Goal: Task Accomplishment & Management: Use online tool/utility

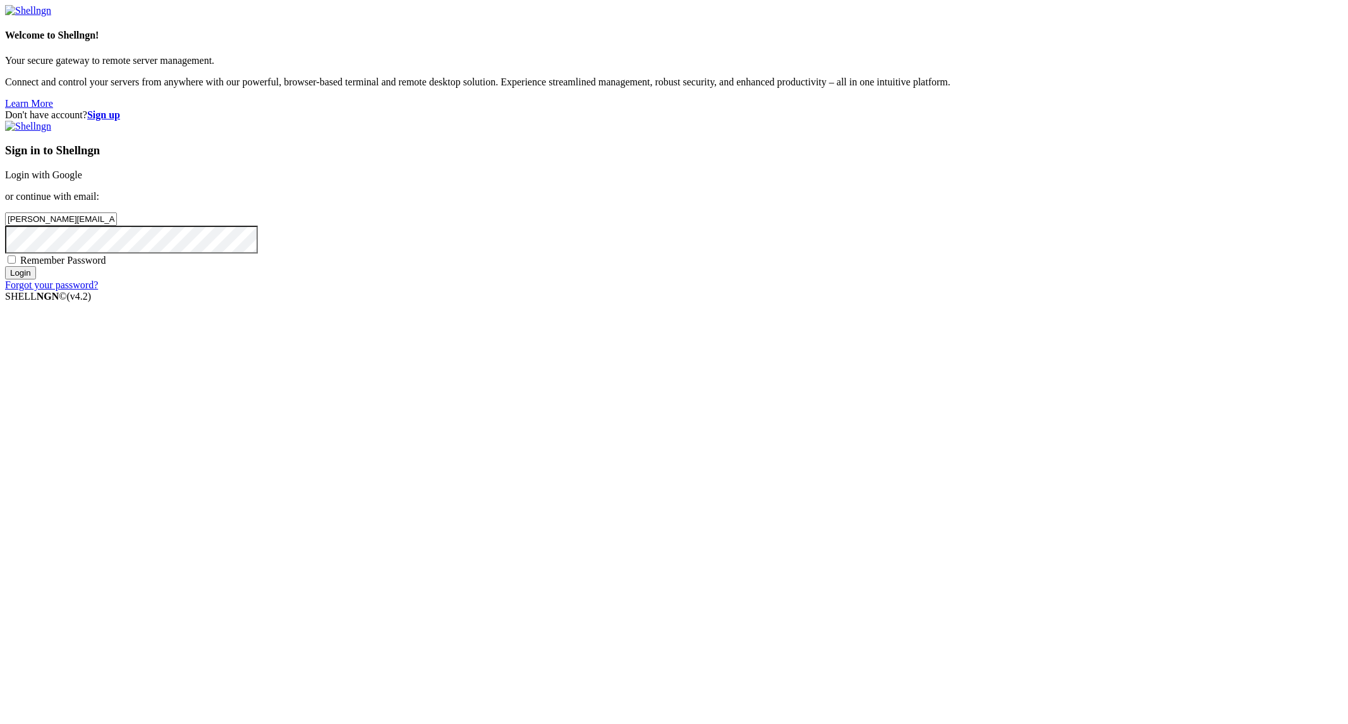
type input "[PERSON_NAME][EMAIL_ADDRESS][PERSON_NAME][DOMAIN_NAME]"
click at [5, 266] on input "Login" at bounding box center [20, 272] width 31 height 13
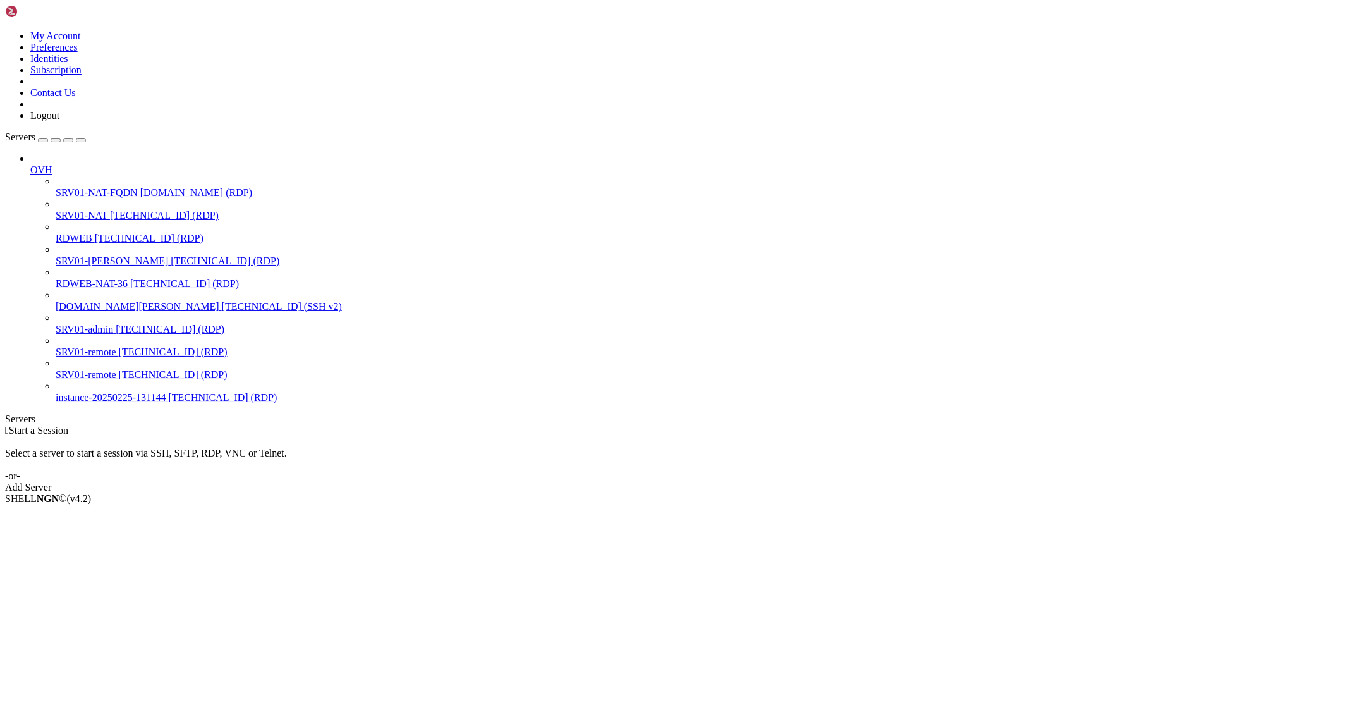
click at [88, 210] on span "SRV01-NAT" at bounding box center [82, 215] width 52 height 11
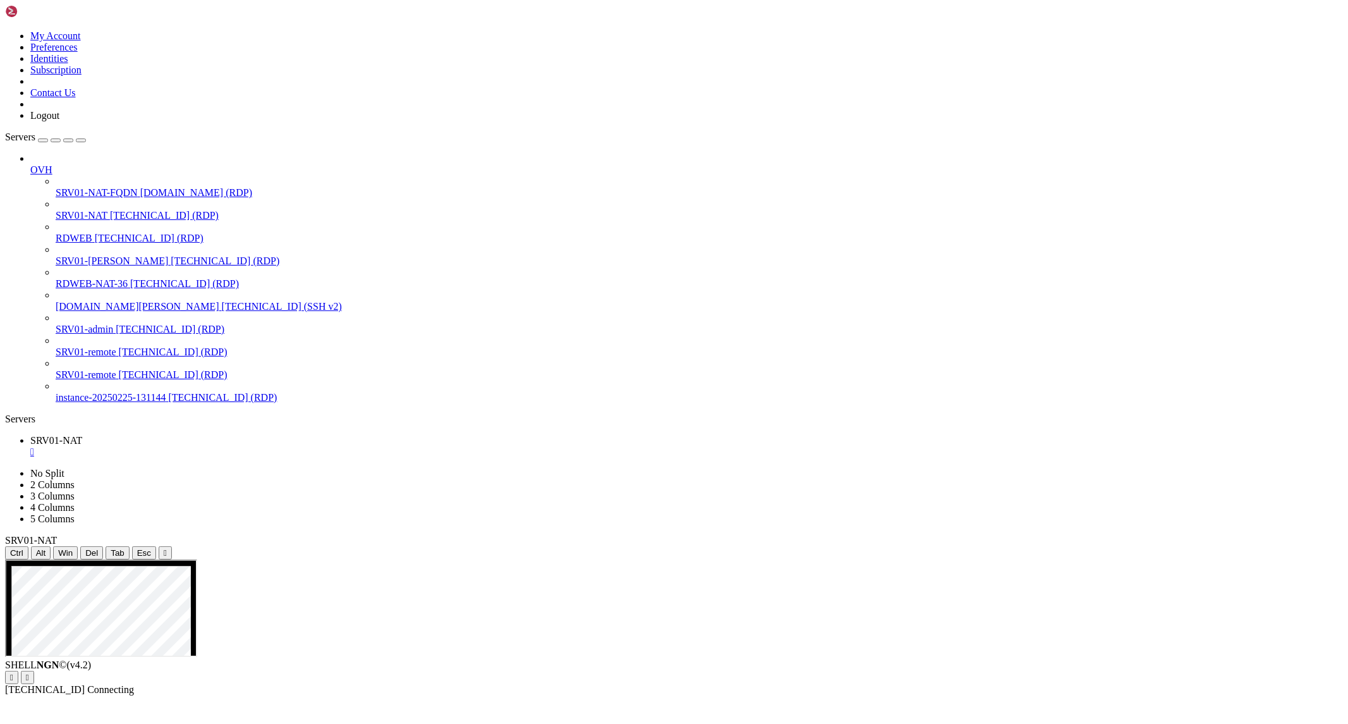
click at [81, 140] on icon "button" at bounding box center [81, 140] width 0 height 0
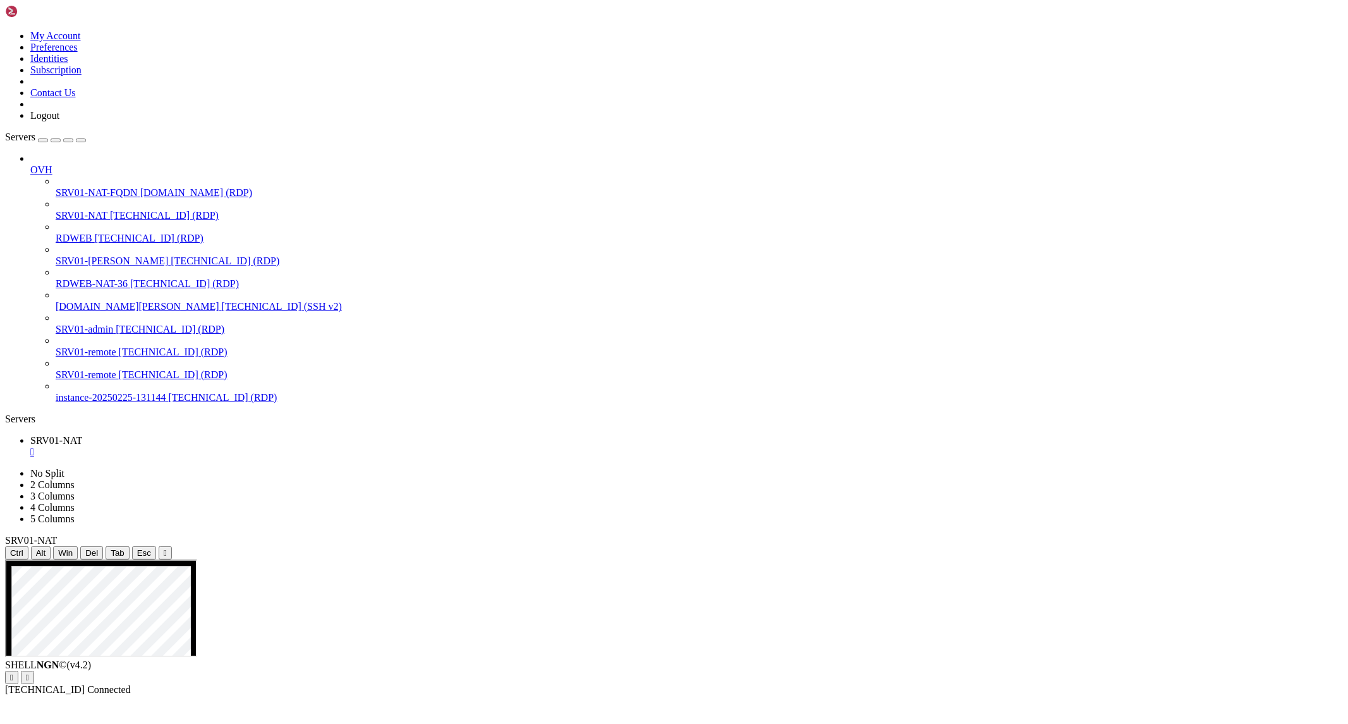
drag, startPoint x: 437, startPoint y: 776, endPoint x: 593, endPoint y: 858, distance: 175.6
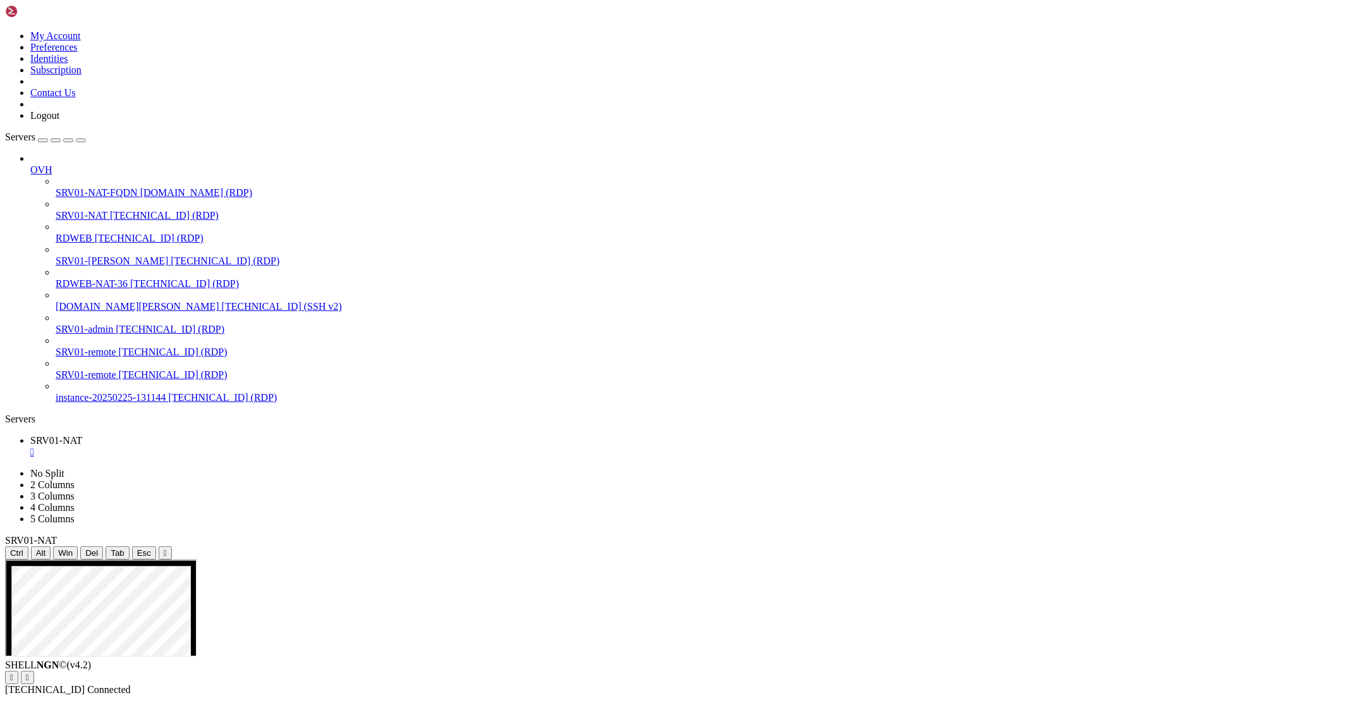
drag, startPoint x: 802, startPoint y: 713, endPoint x: 891, endPoint y: 741, distance: 93.4
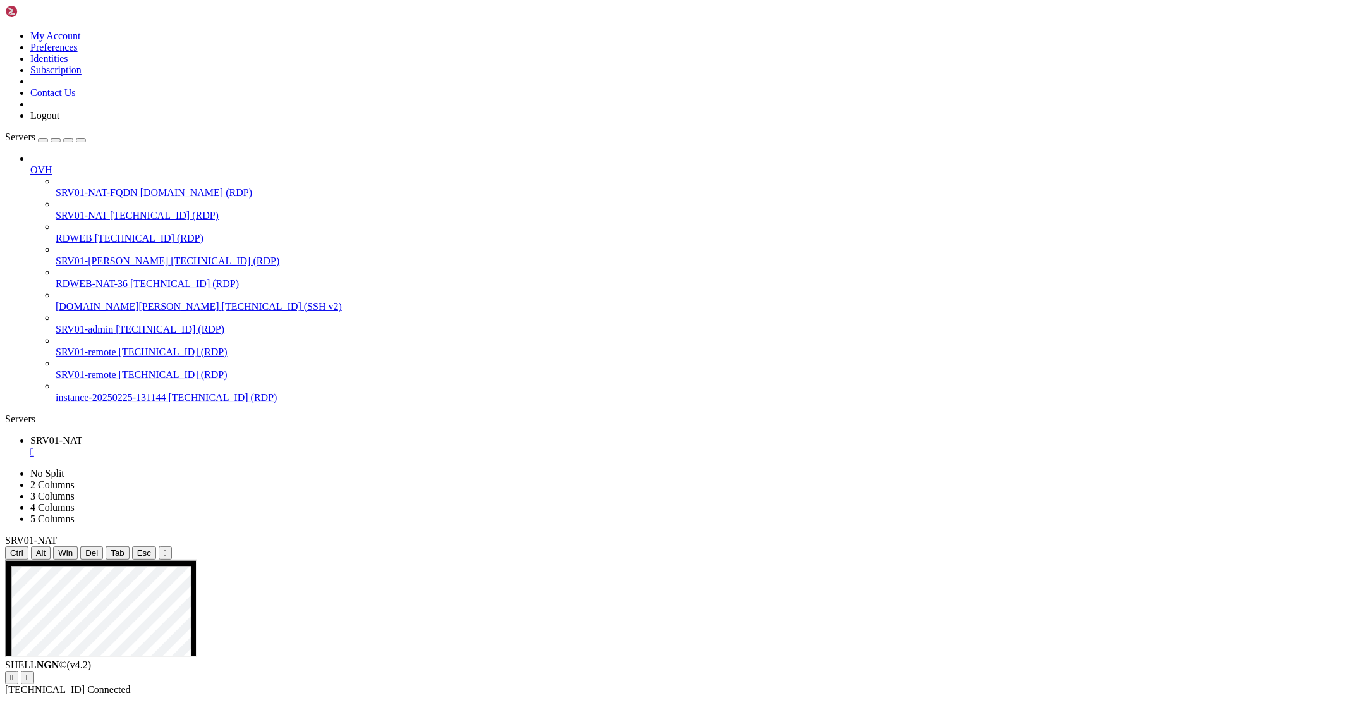
drag, startPoint x: 462, startPoint y: 781, endPoint x: 702, endPoint y: 793, distance: 240.5
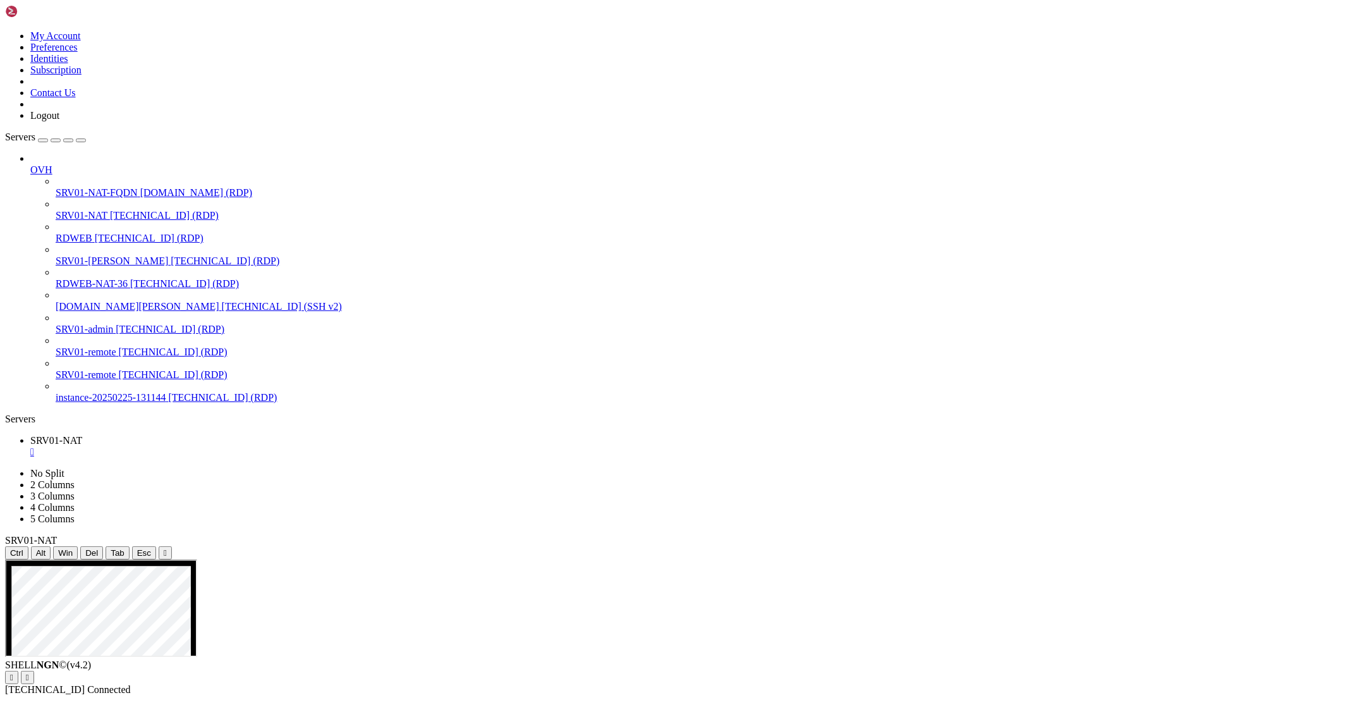
click at [504, 695] on div "SHELL NGN © (v 4.2 )   [TECHNICAL_ID] Connected" at bounding box center [674, 677] width 1338 height 36
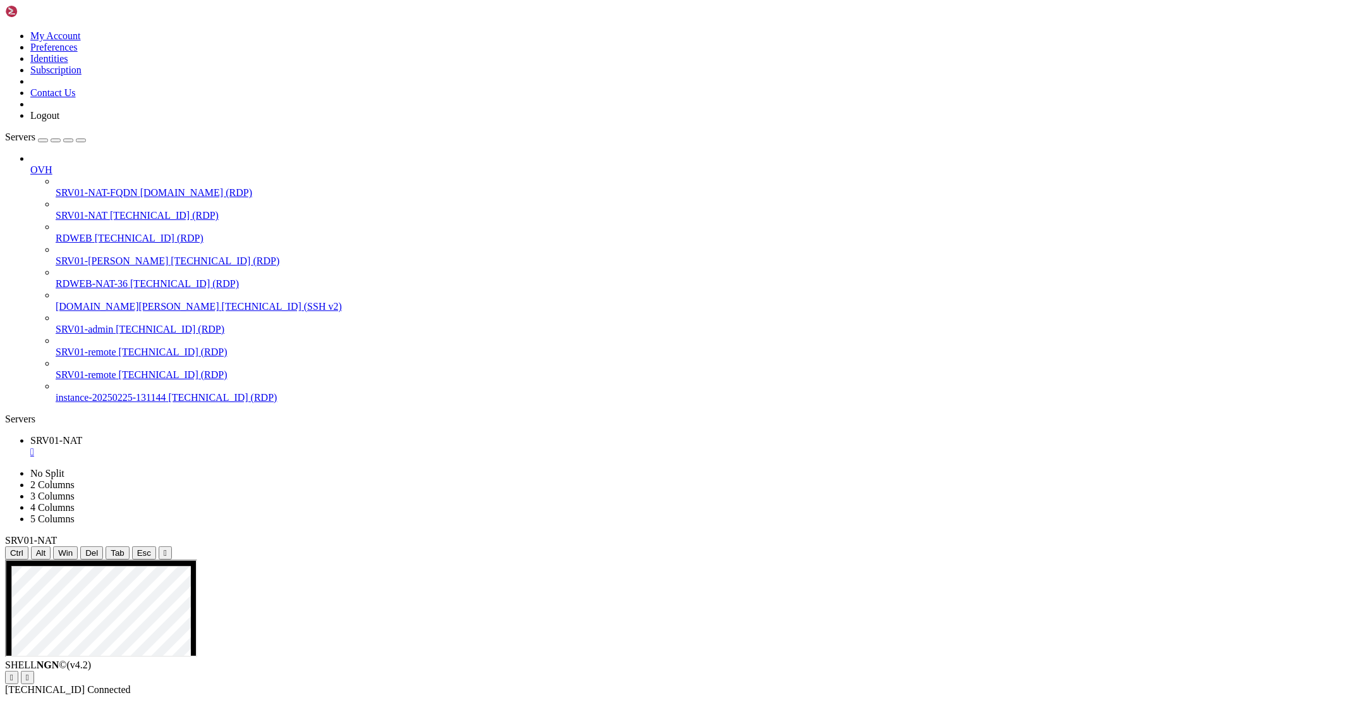
drag, startPoint x: 258, startPoint y: 598, endPoint x: 381, endPoint y: 601, distance: 123.3
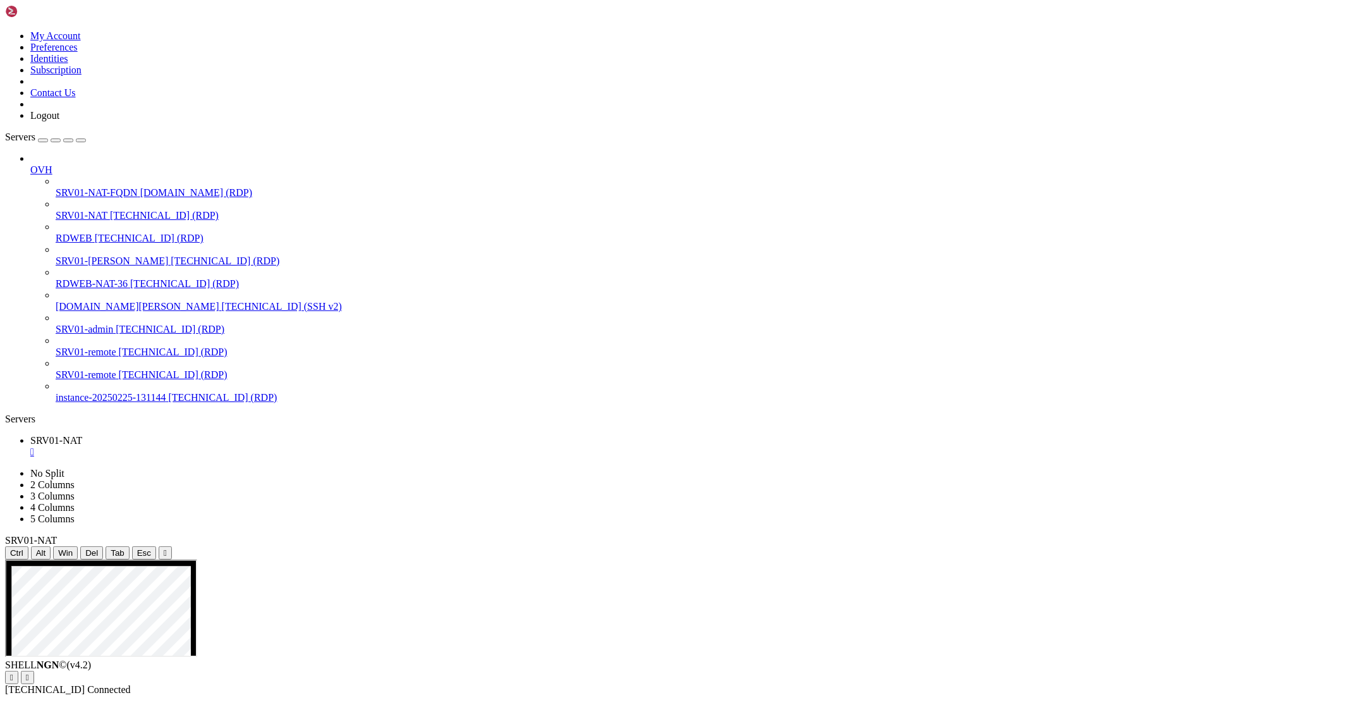
drag, startPoint x: 792, startPoint y: 797, endPoint x: 636, endPoint y: 796, distance: 156.1
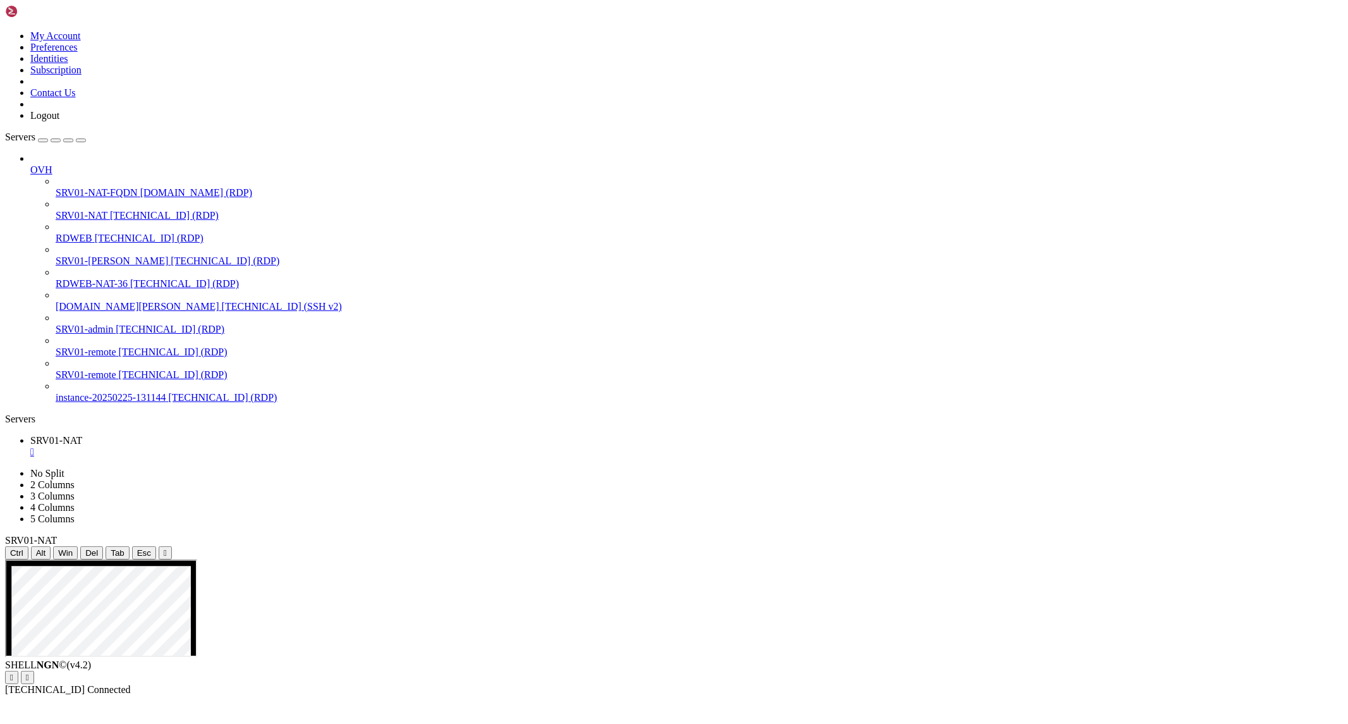
drag, startPoint x: 757, startPoint y: 994, endPoint x: 986, endPoint y: 1047, distance: 235.4
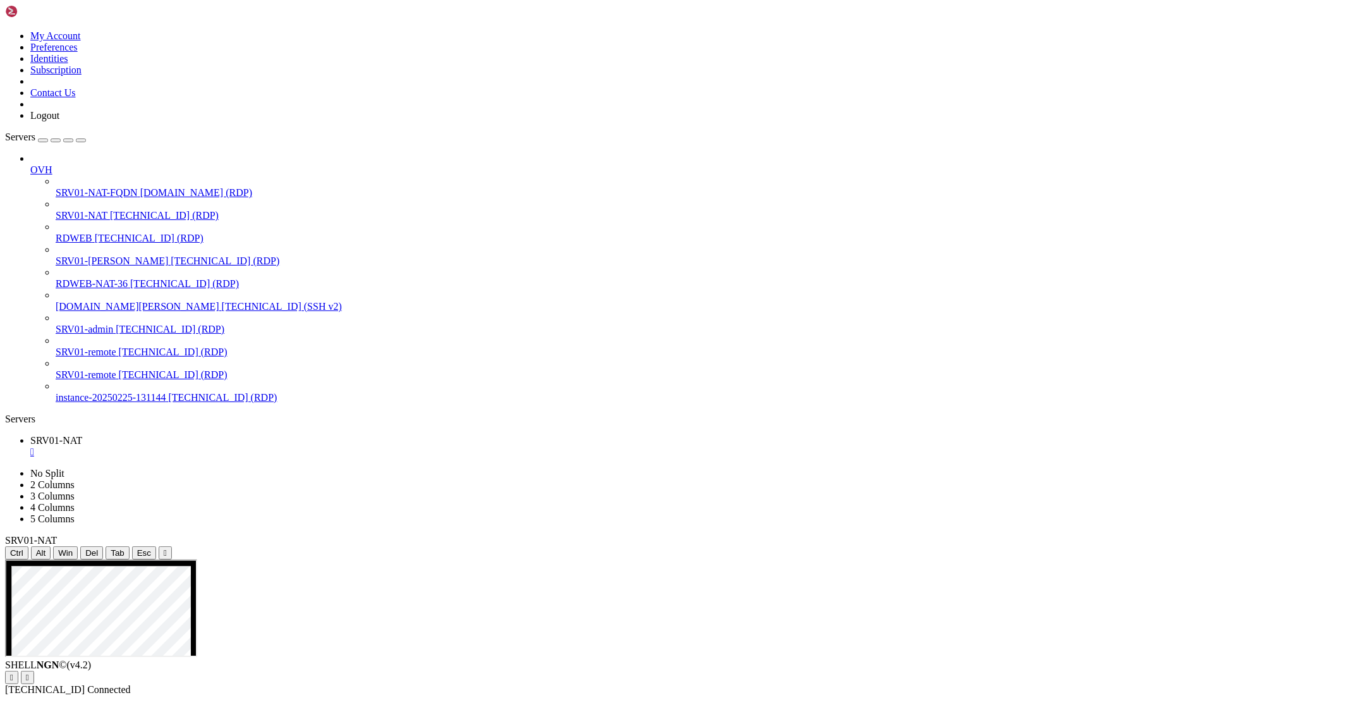
drag, startPoint x: 229, startPoint y: 669, endPoint x: 1043, endPoint y: 946, distance: 860.0
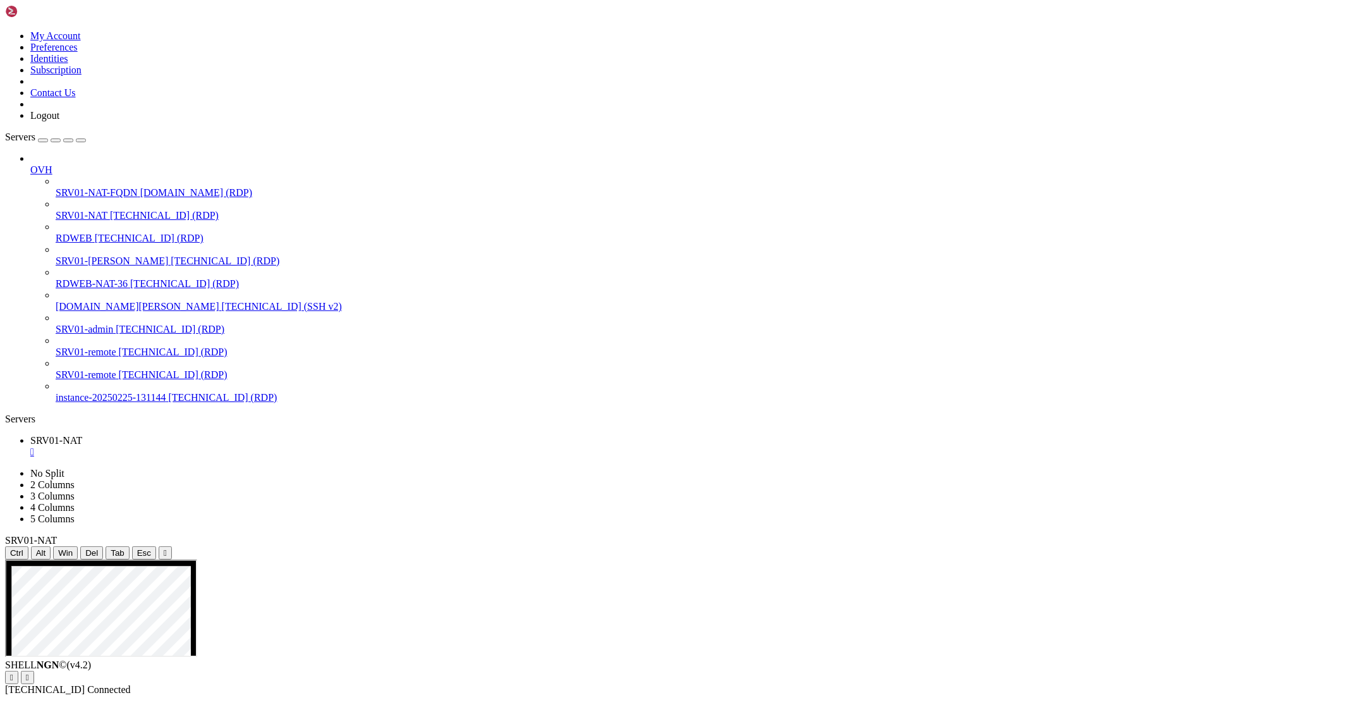
drag, startPoint x: 267, startPoint y: 684, endPoint x: 400, endPoint y: 706, distance: 134.6
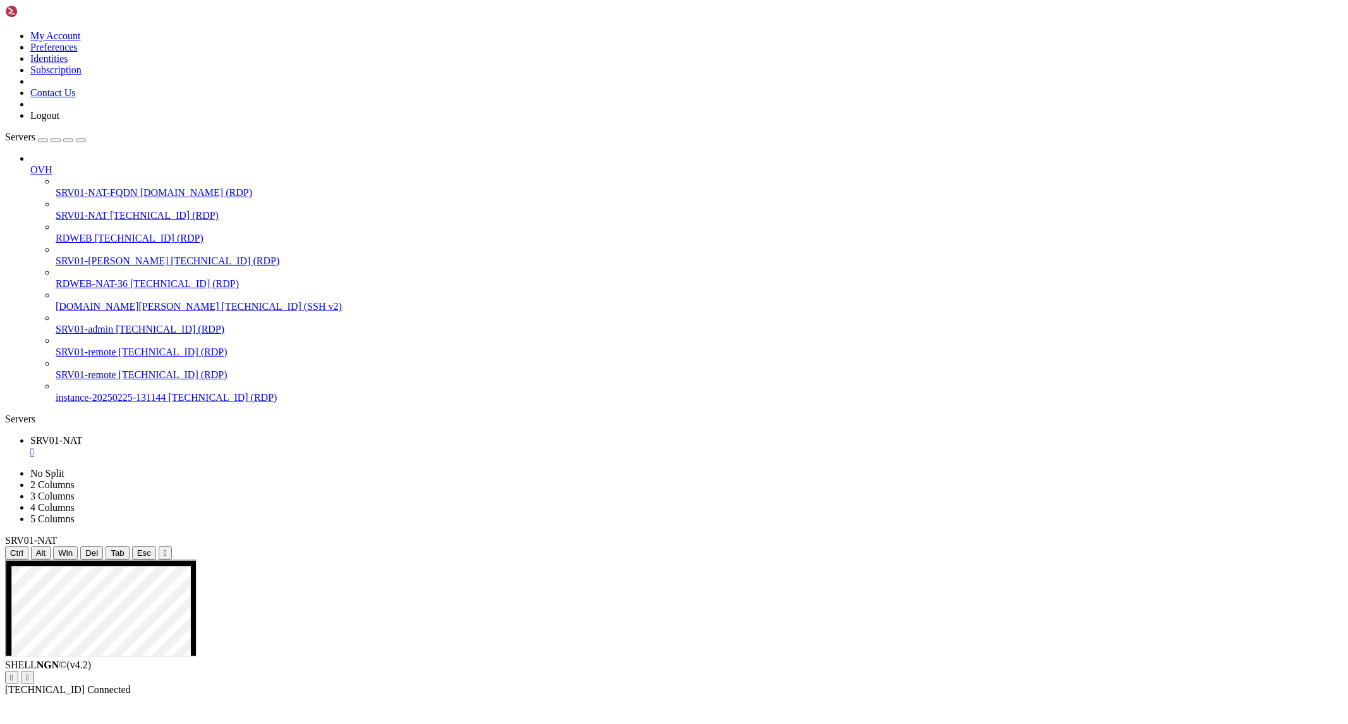
drag, startPoint x: 261, startPoint y: 680, endPoint x: 406, endPoint y: 706, distance: 147.1
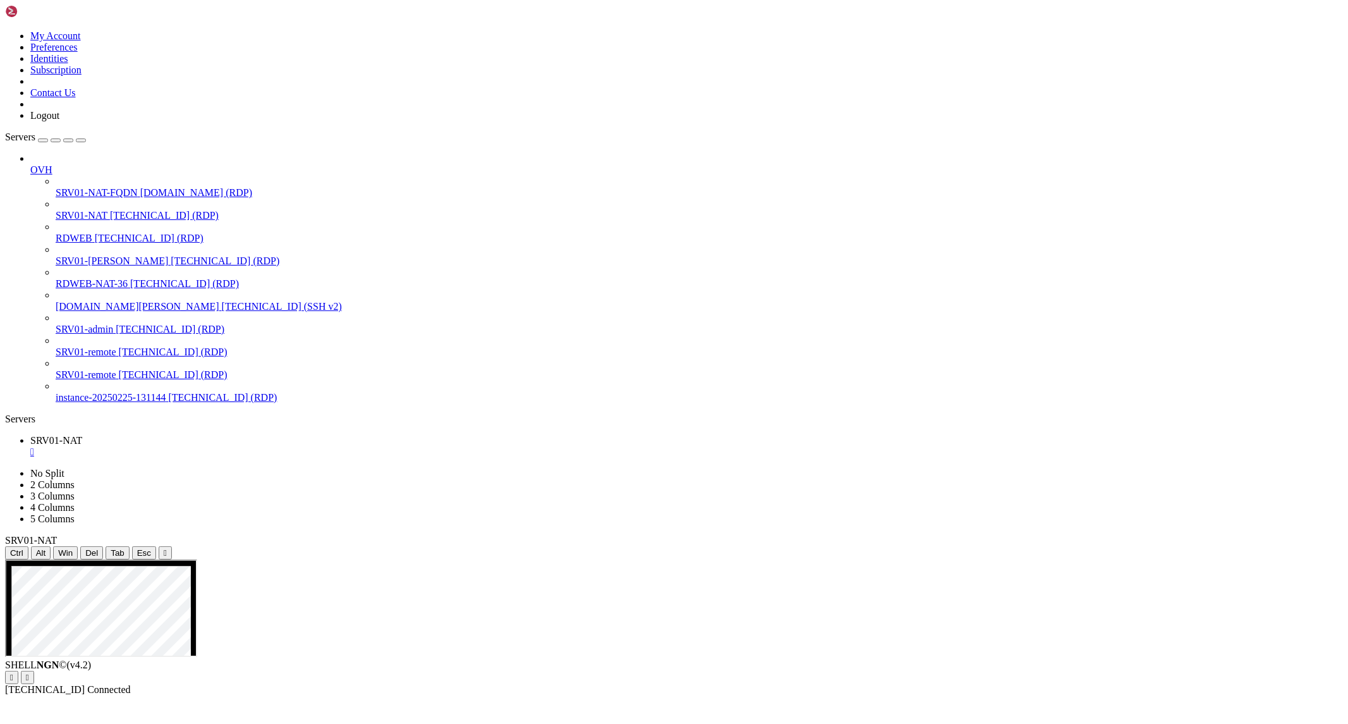
drag, startPoint x: 468, startPoint y: 715, endPoint x: 1045, endPoint y: 819, distance: 585.9
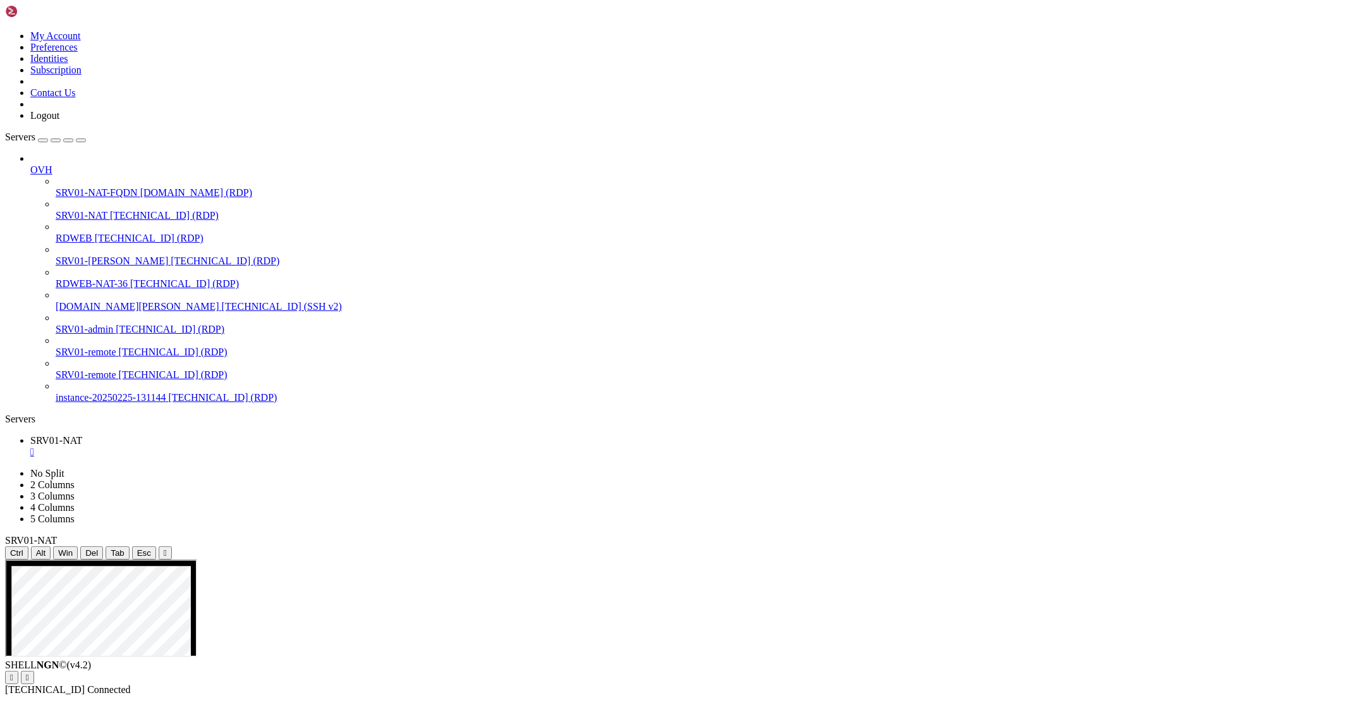
drag, startPoint x: 370, startPoint y: 701, endPoint x: 705, endPoint y: 1162, distance: 570.1
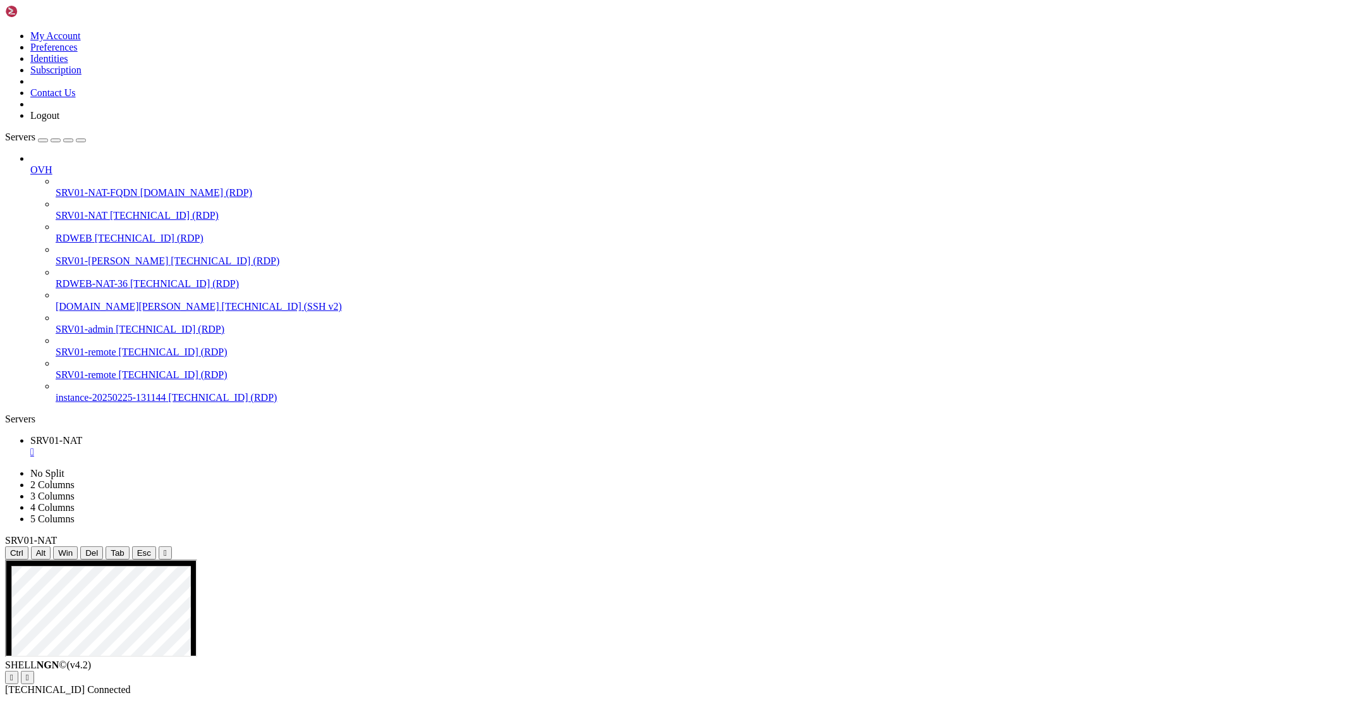
drag, startPoint x: 404, startPoint y: 750, endPoint x: 637, endPoint y: 1193, distance: 500.8
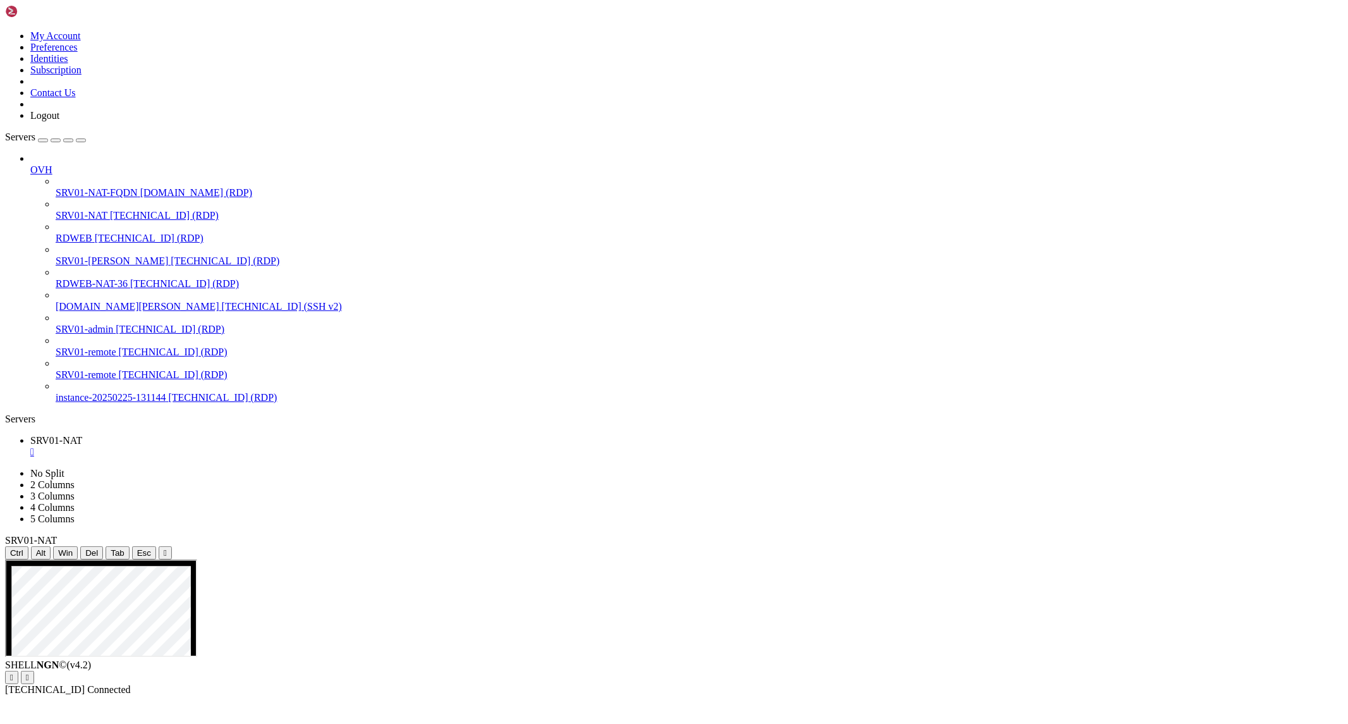
drag, startPoint x: 750, startPoint y: 766, endPoint x: 1062, endPoint y: 1107, distance: 462.6
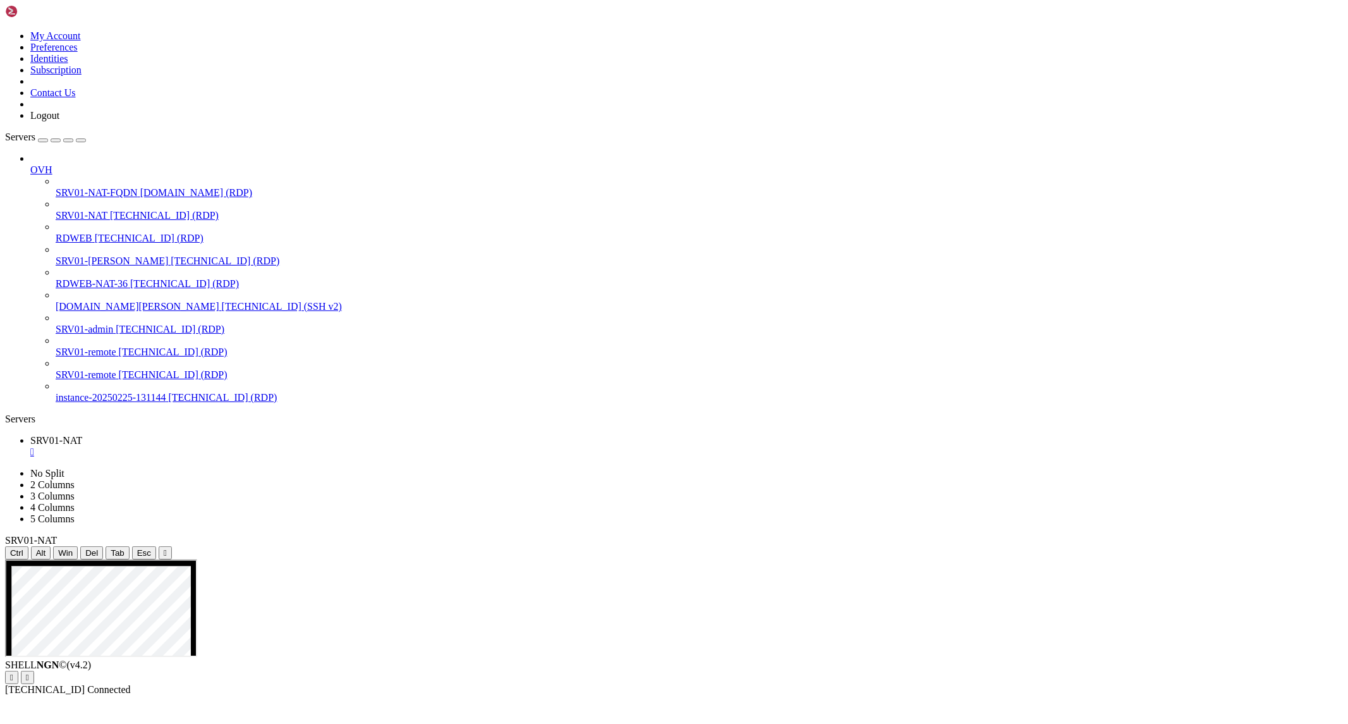
drag, startPoint x: 758, startPoint y: 991, endPoint x: 979, endPoint y: 1064, distance: 232.5
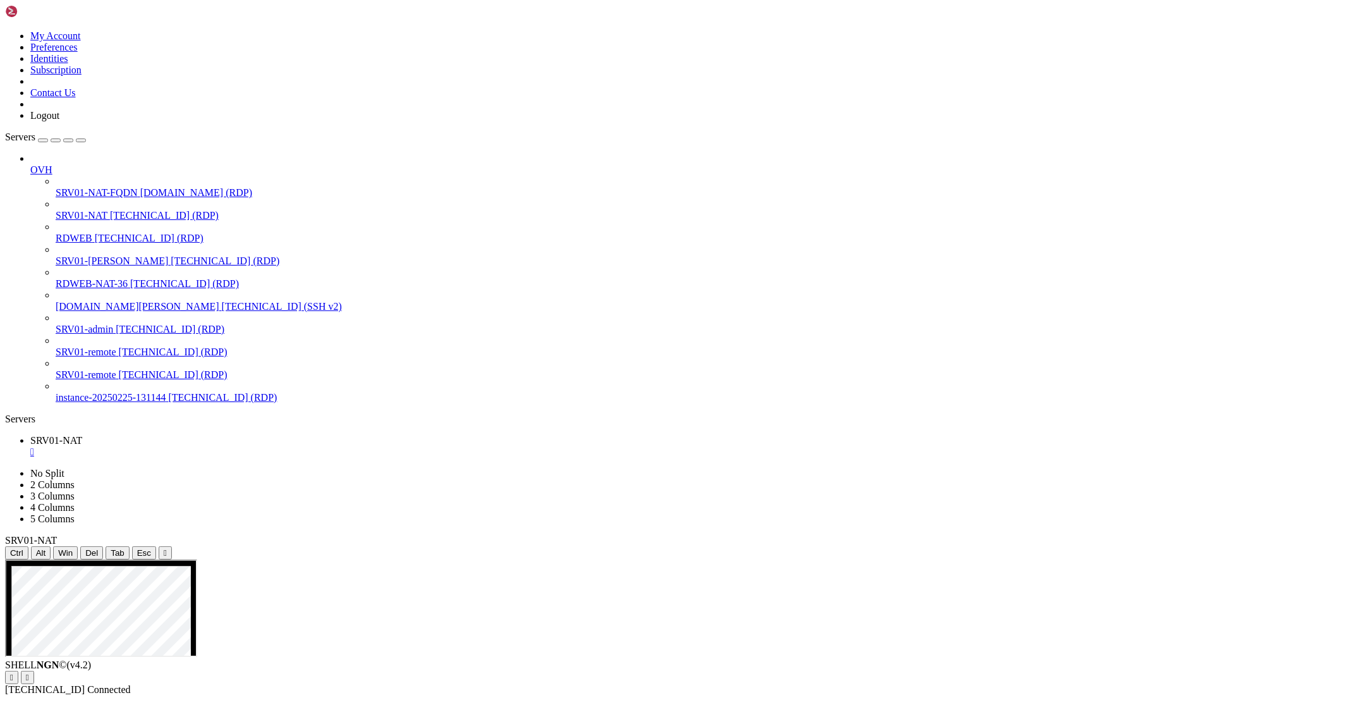
drag, startPoint x: 441, startPoint y: 775, endPoint x: 670, endPoint y: 793, distance: 230.2
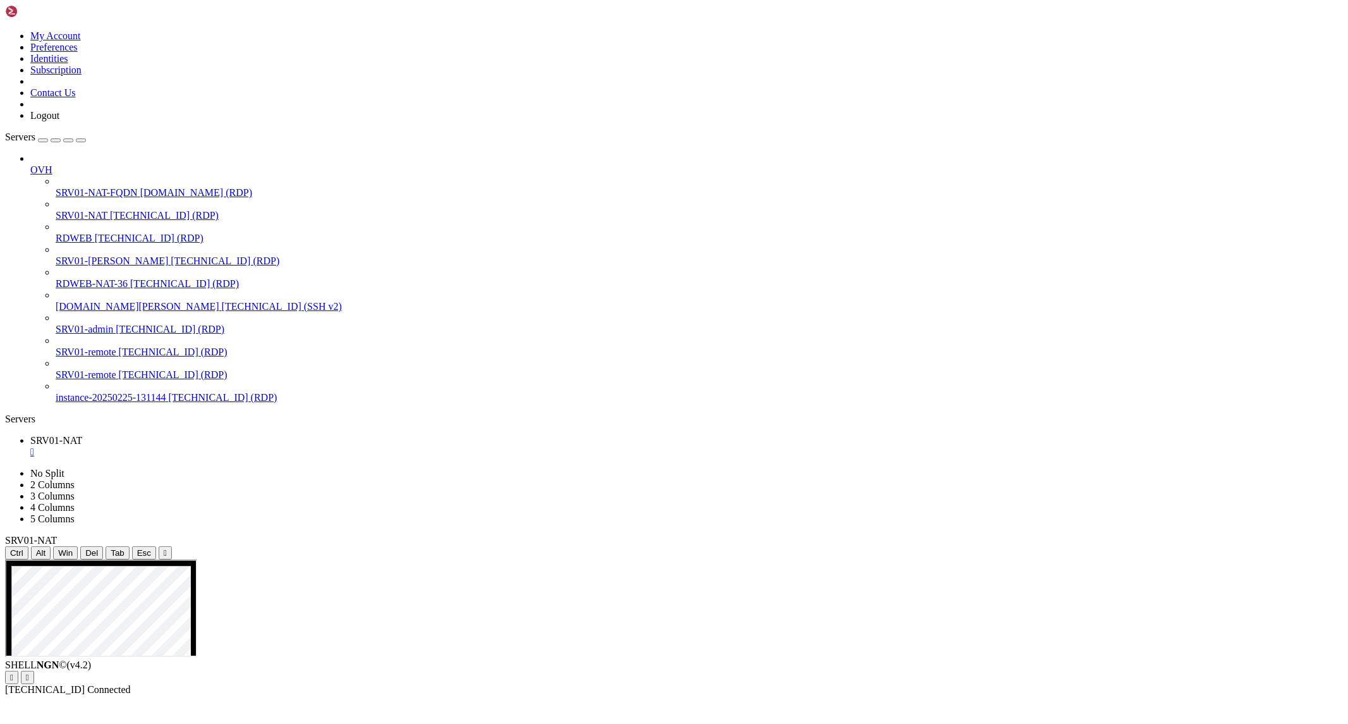
drag, startPoint x: 410, startPoint y: 737, endPoint x: 710, endPoint y: 930, distance: 356.3
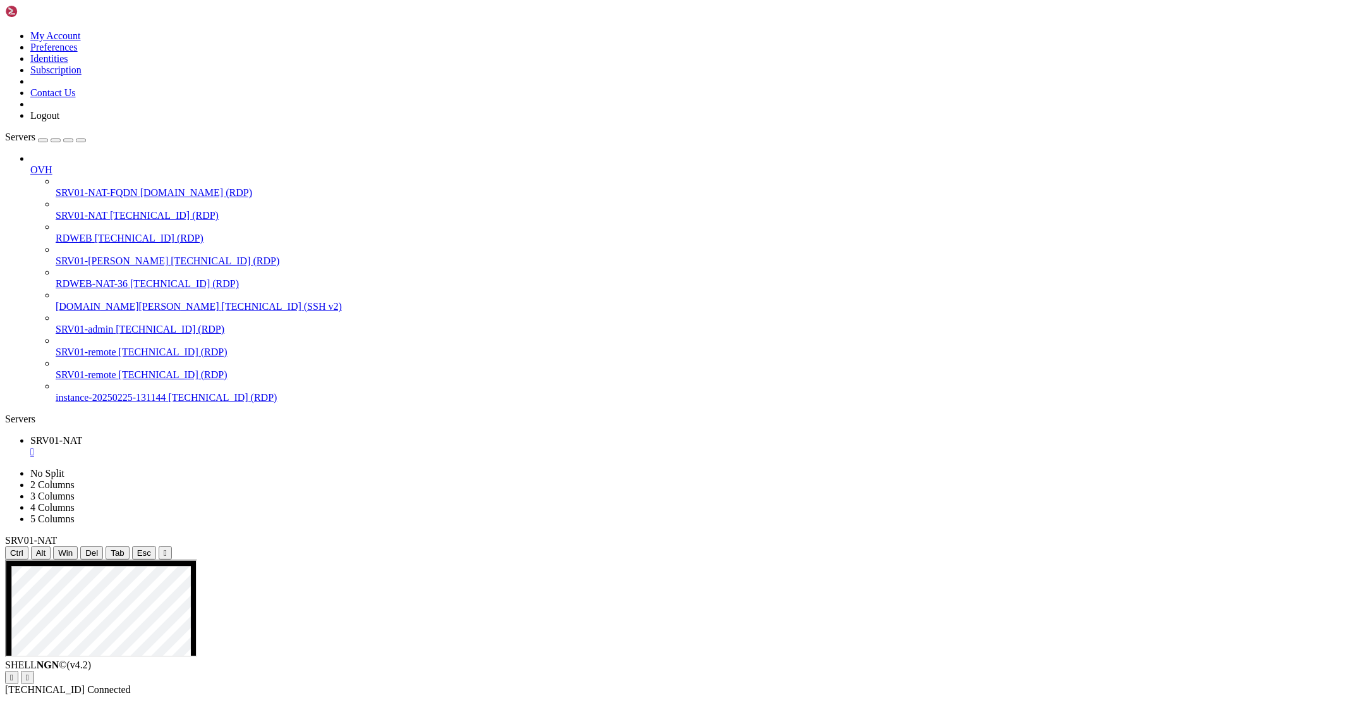
drag, startPoint x: 536, startPoint y: 626, endPoint x: 678, endPoint y: 650, distance: 144.2
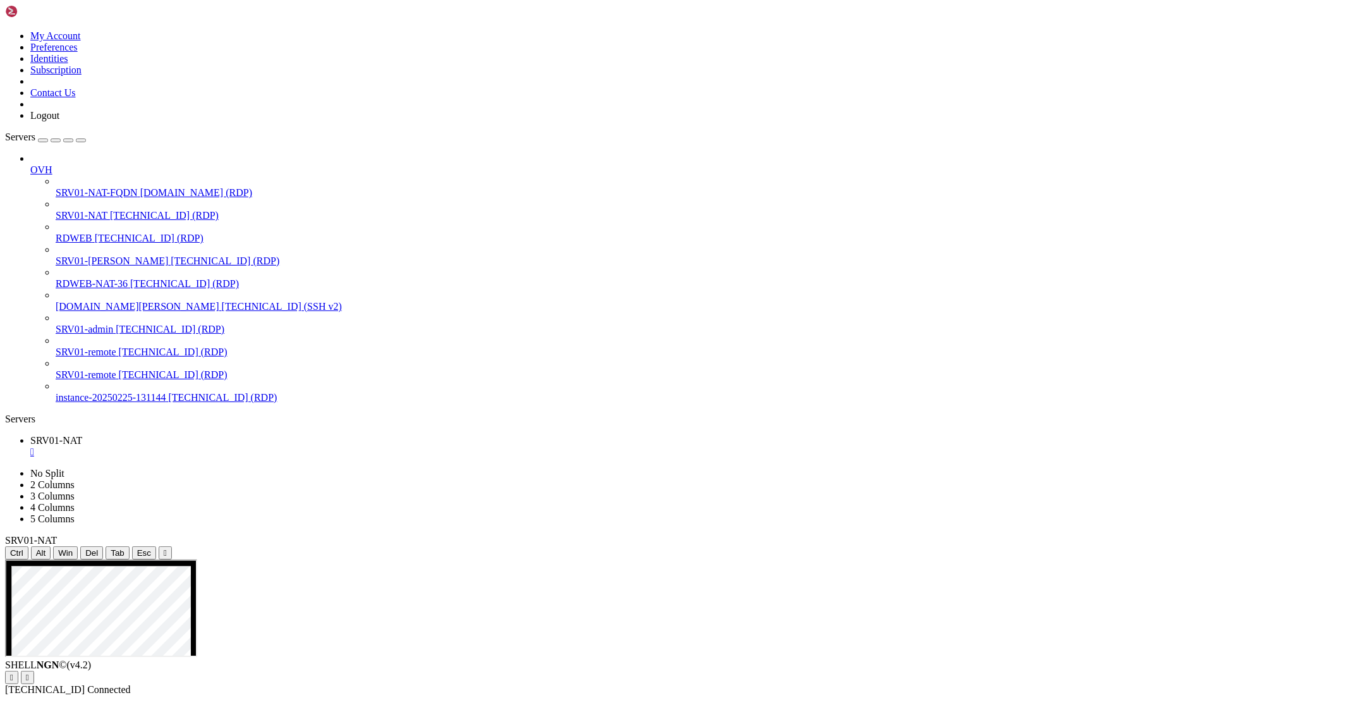
drag, startPoint x: 686, startPoint y: 650, endPoint x: 532, endPoint y: 618, distance: 157.6
